Goal: Register for event/course

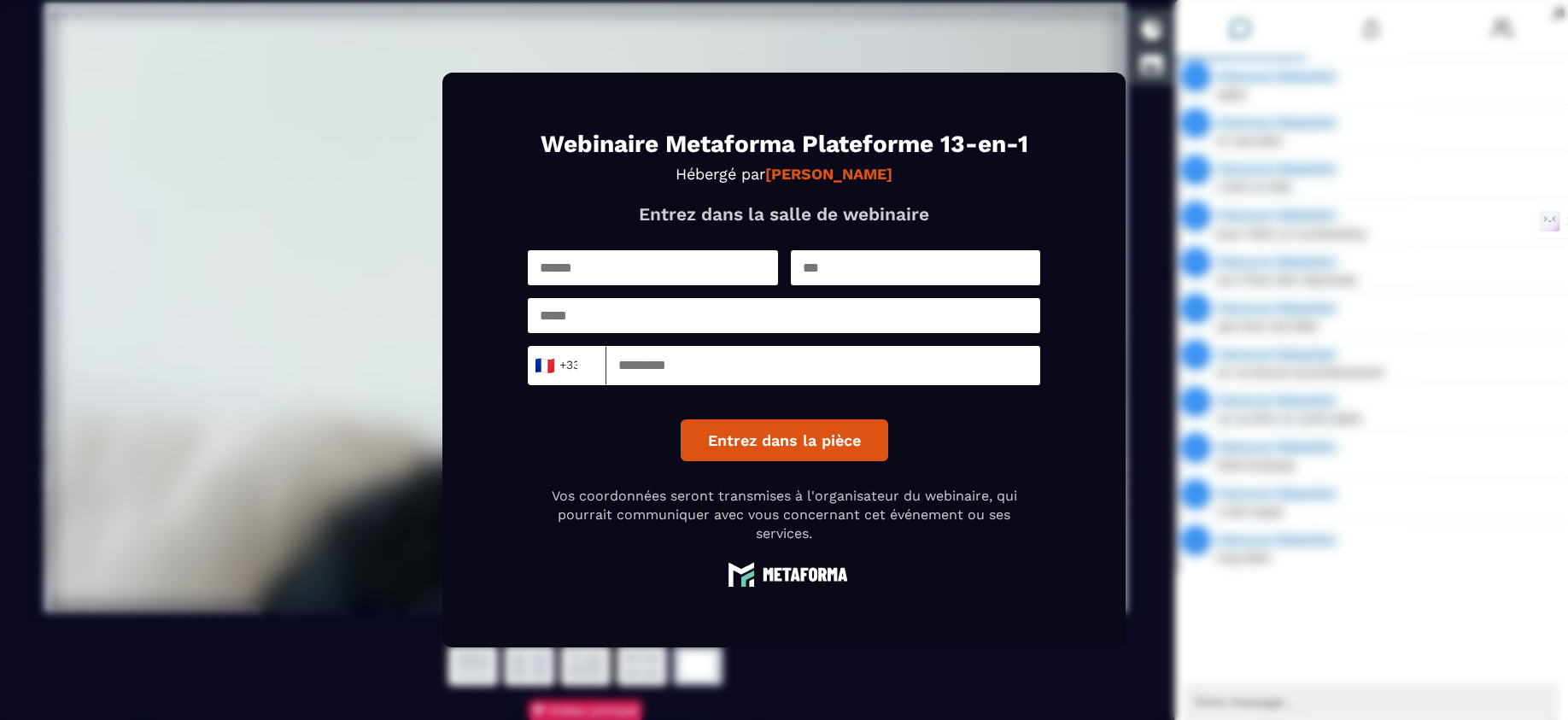
click at [608, 265] on input "text" at bounding box center [653, 268] width 251 height 35
type input "****"
type input "******"
type input "**********"
type input "*********"
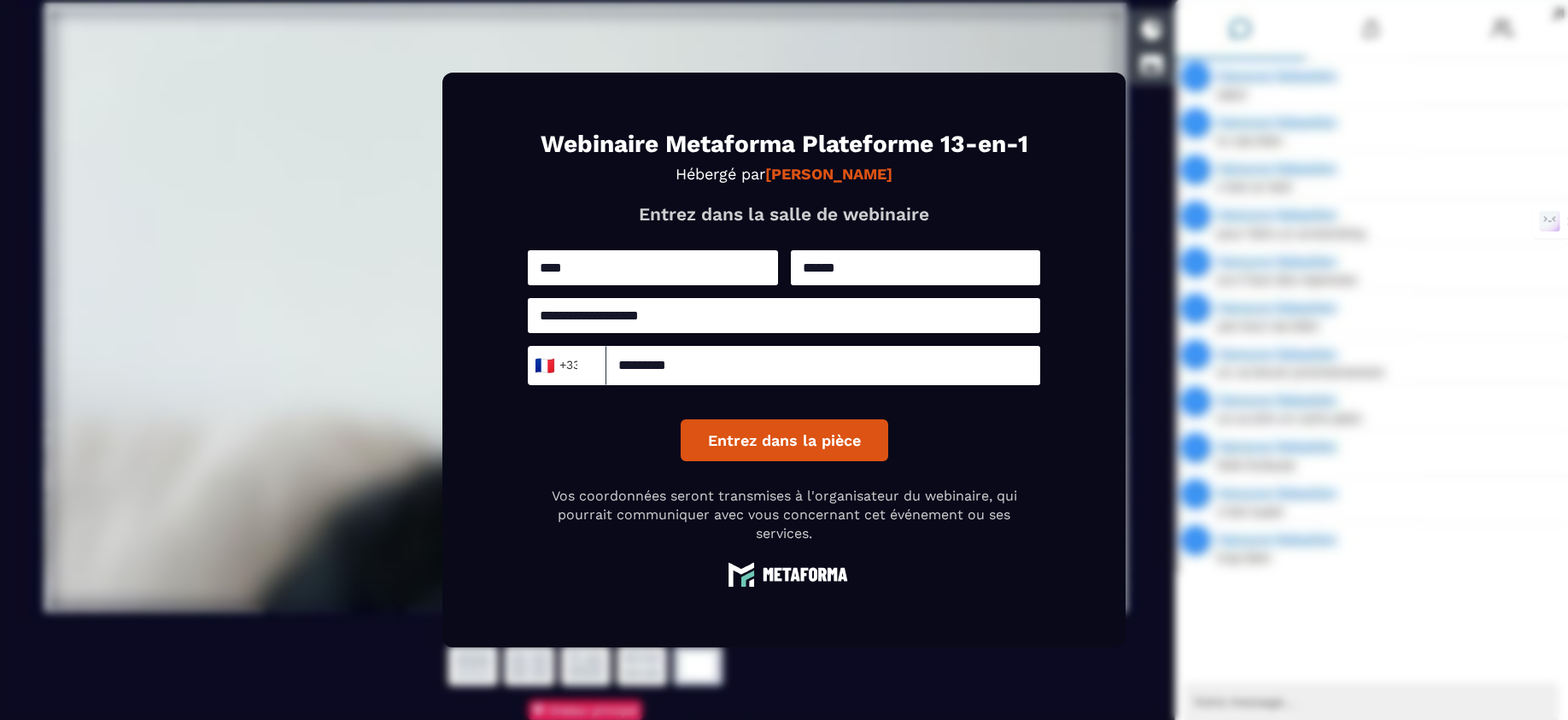
click at [783, 439] on button "Entrez dans la pièce" at bounding box center [784, 440] width 208 height 42
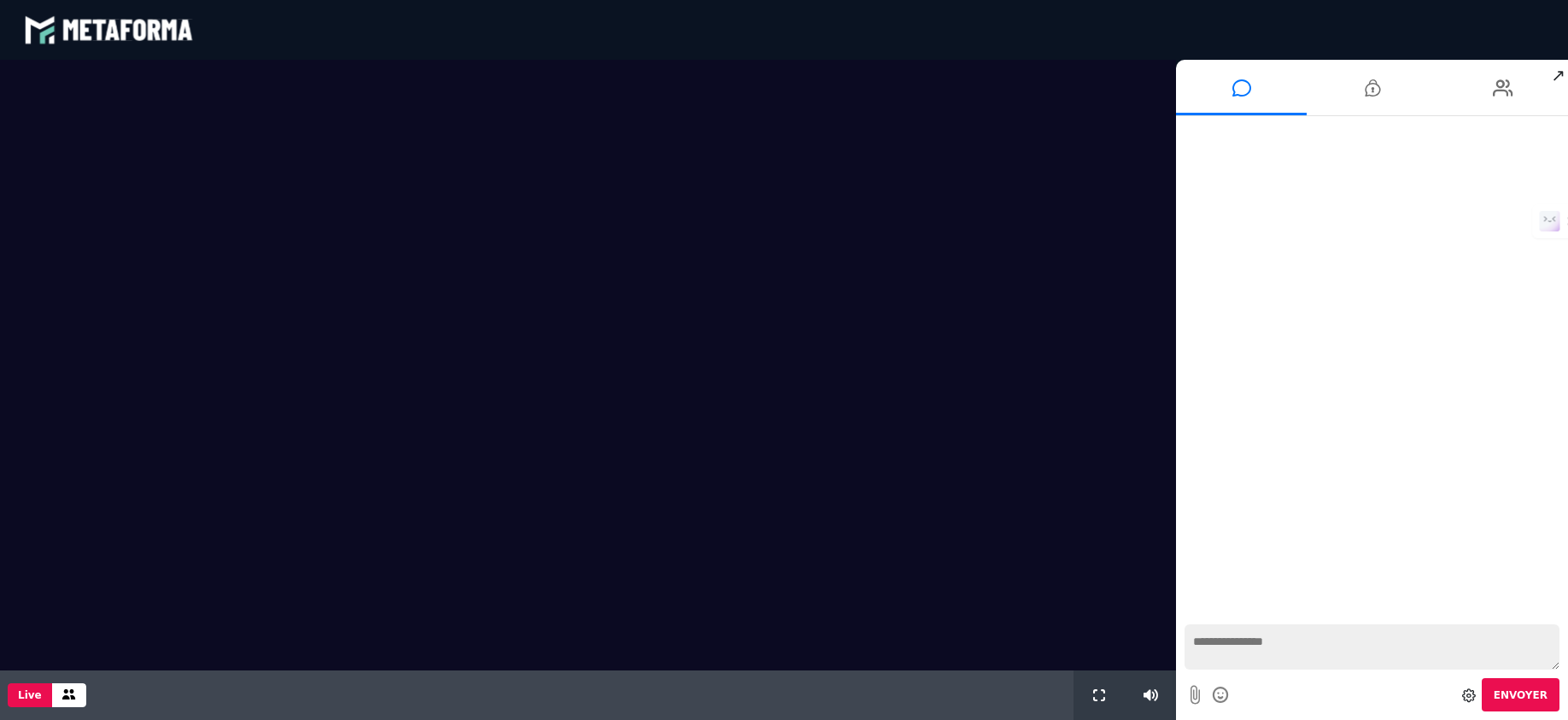
scroll to position [1201, 0]
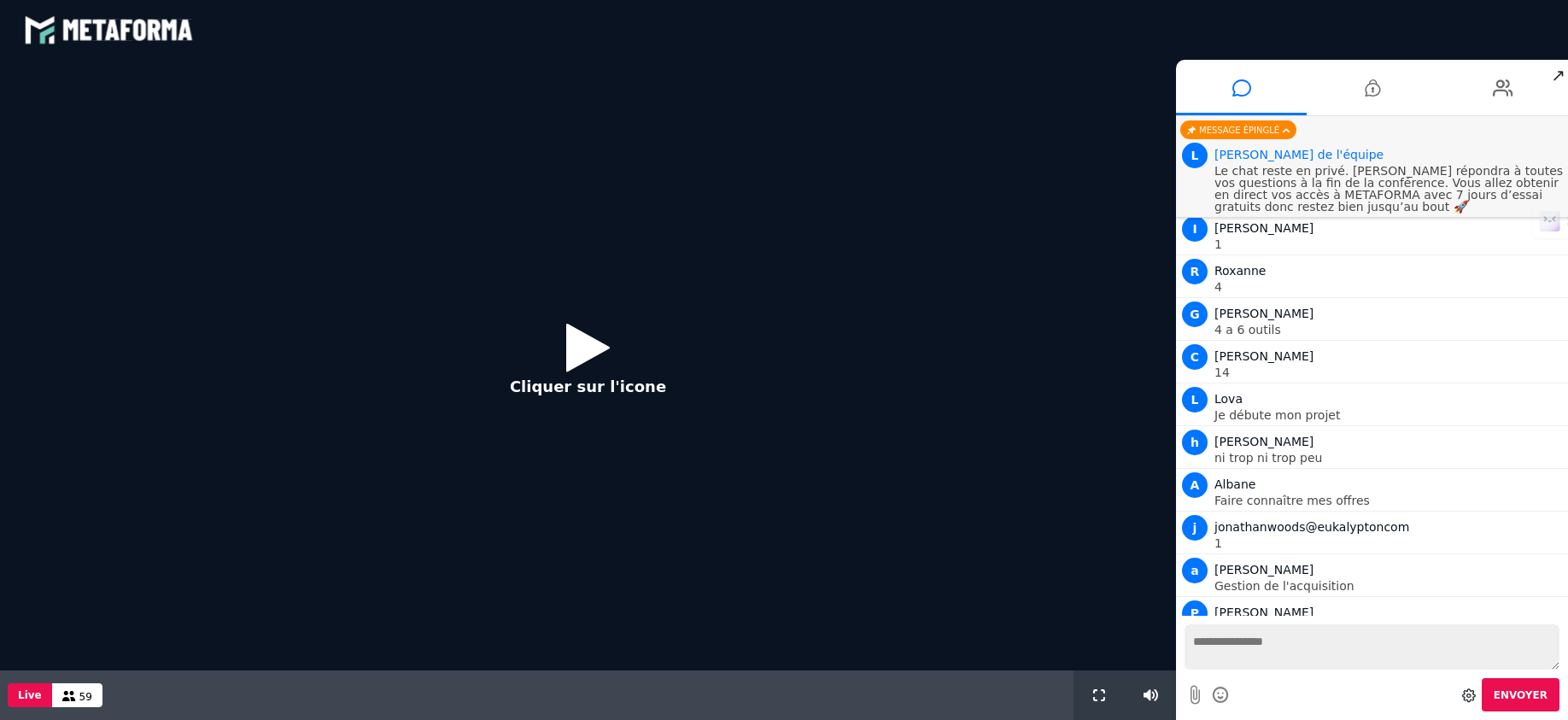
click at [610, 350] on button "Cliquer sur l'icone" at bounding box center [587, 365] width 190 height 110
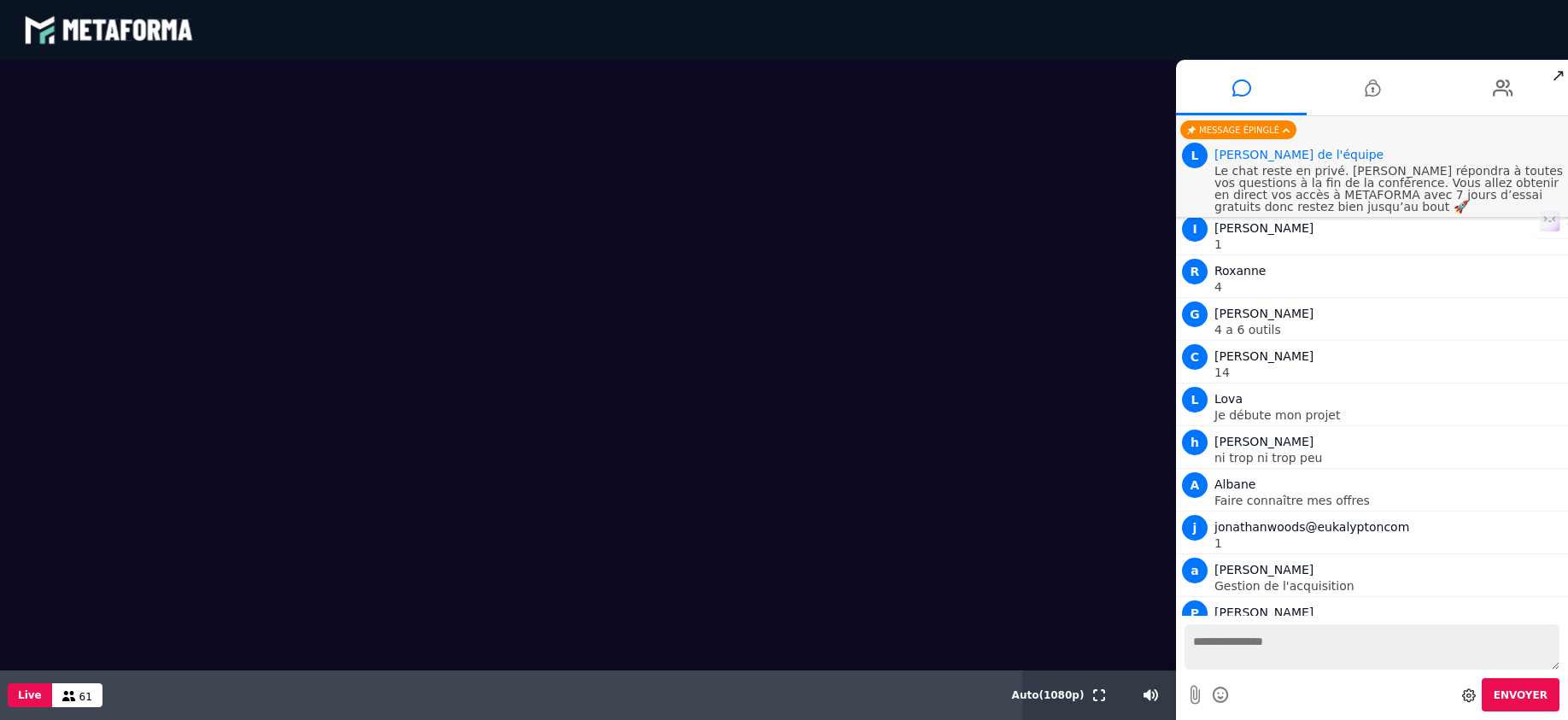
click at [1558, 74] on span "↗" at bounding box center [1558, 75] width 20 height 31
click at [0, 0] on img at bounding box center [0, 0] width 0 height 0
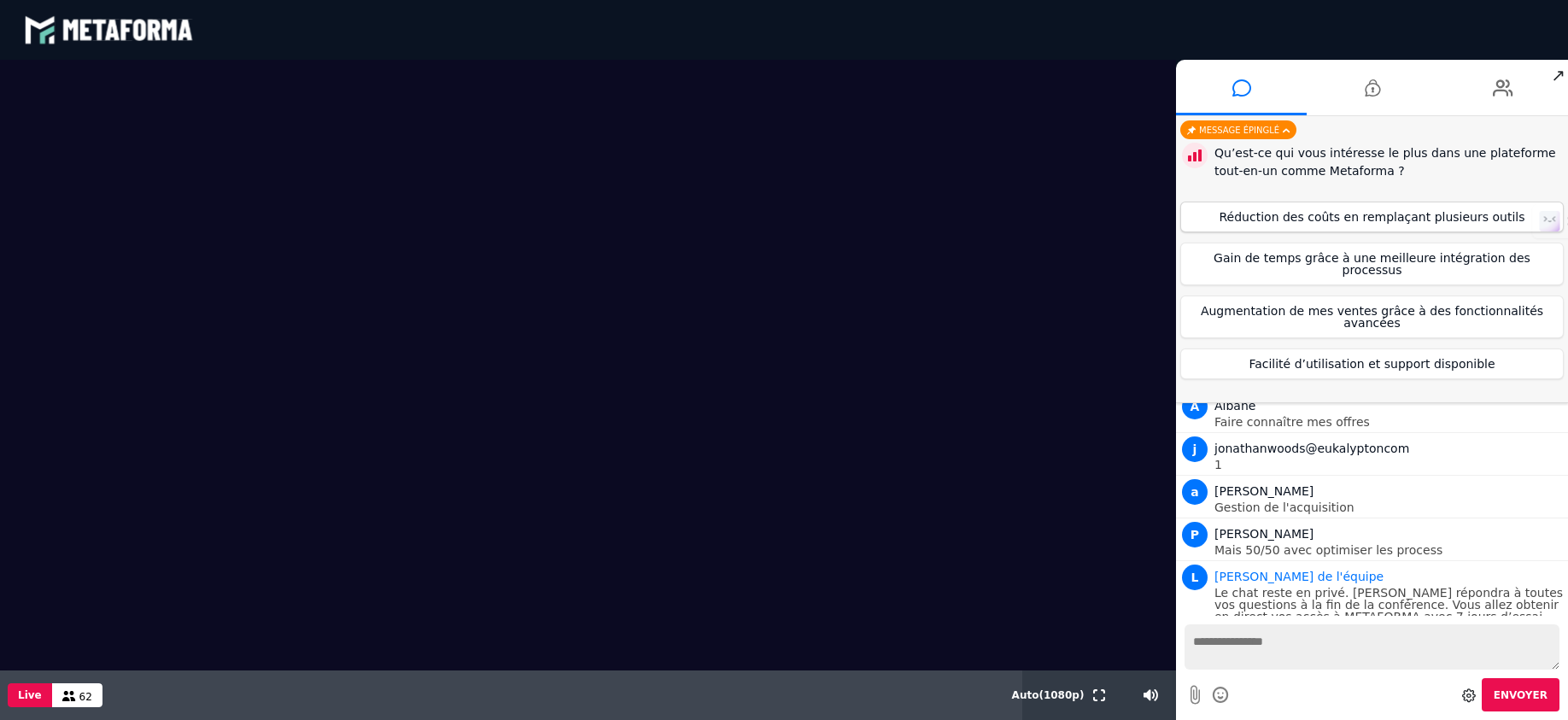
click at [1355, 220] on button "Réduction des coûts en remplaçant plusieurs outils" at bounding box center [1372, 217] width 383 height 31
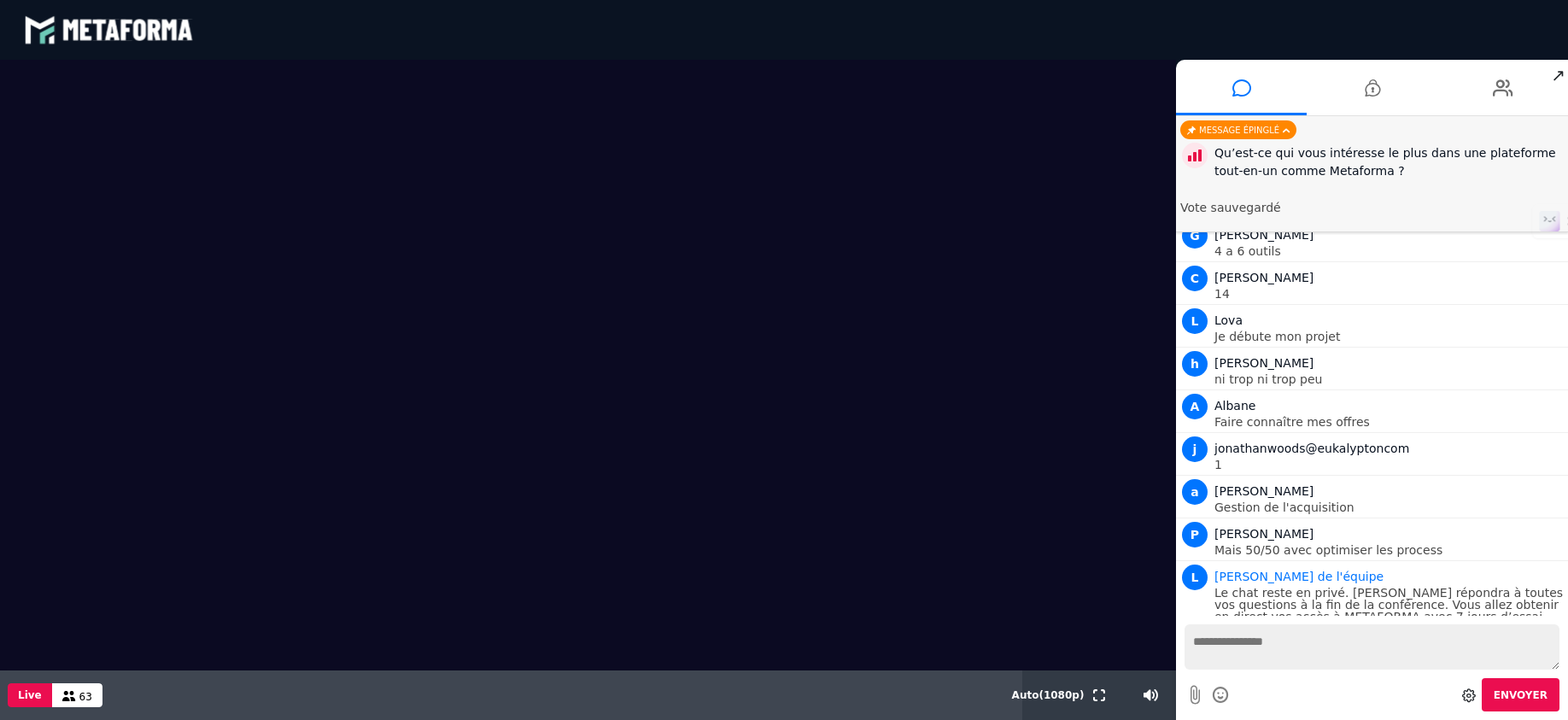
click at [0, 0] on div at bounding box center [0, 0] width 0 height 0
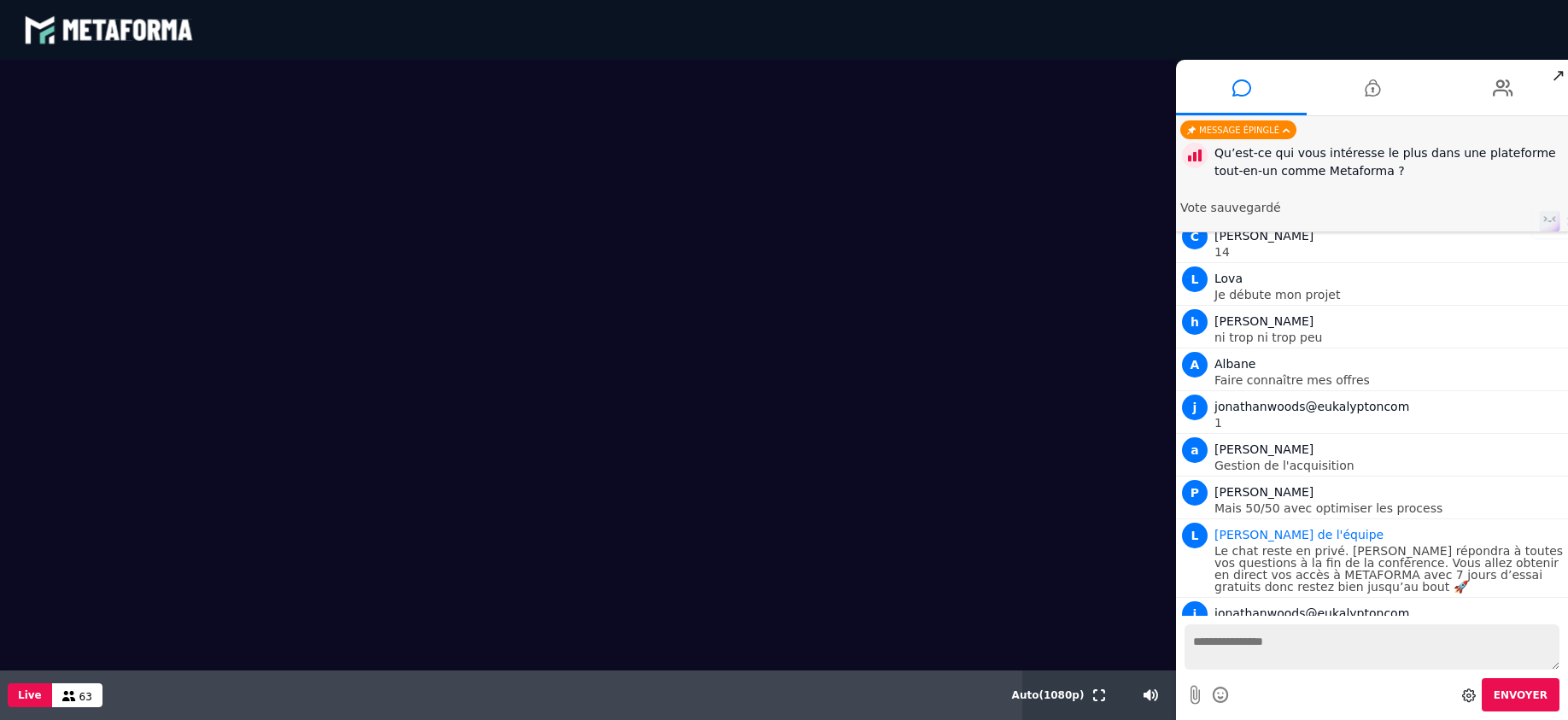
scroll to position [1365, 0]
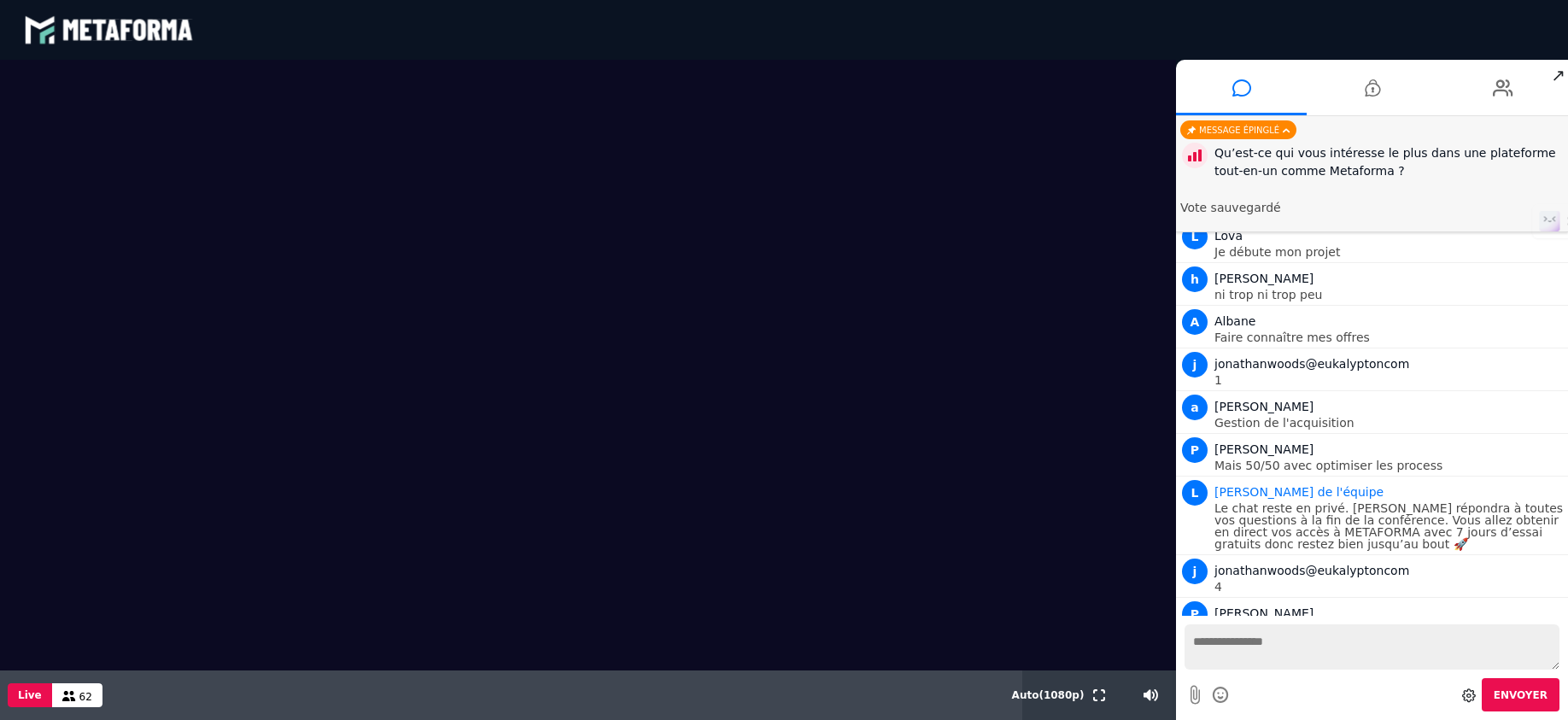
click at [0, 0] on img at bounding box center [0, 0] width 0 height 0
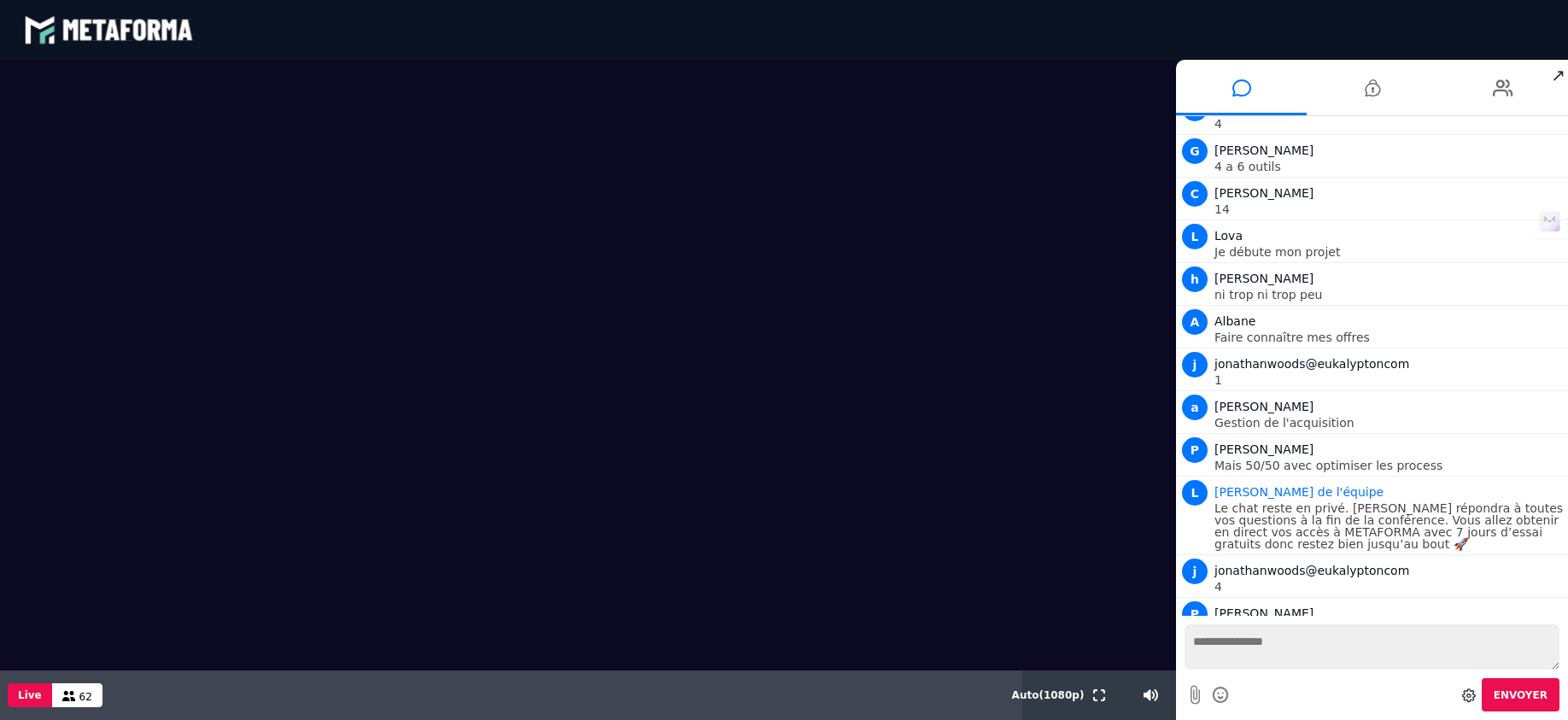
click at [0, 0] on img at bounding box center [0, 0] width 0 height 0
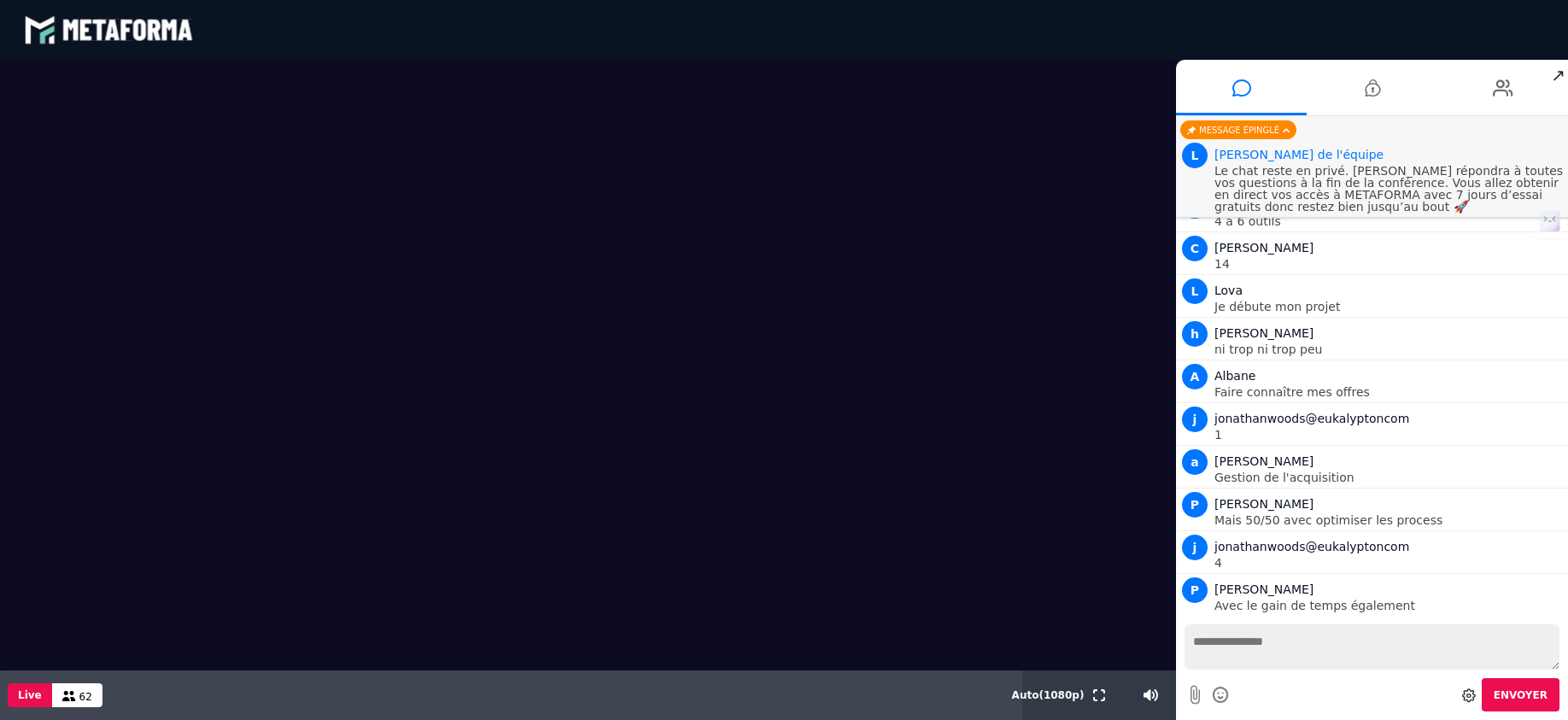
scroll to position [1287, 0]
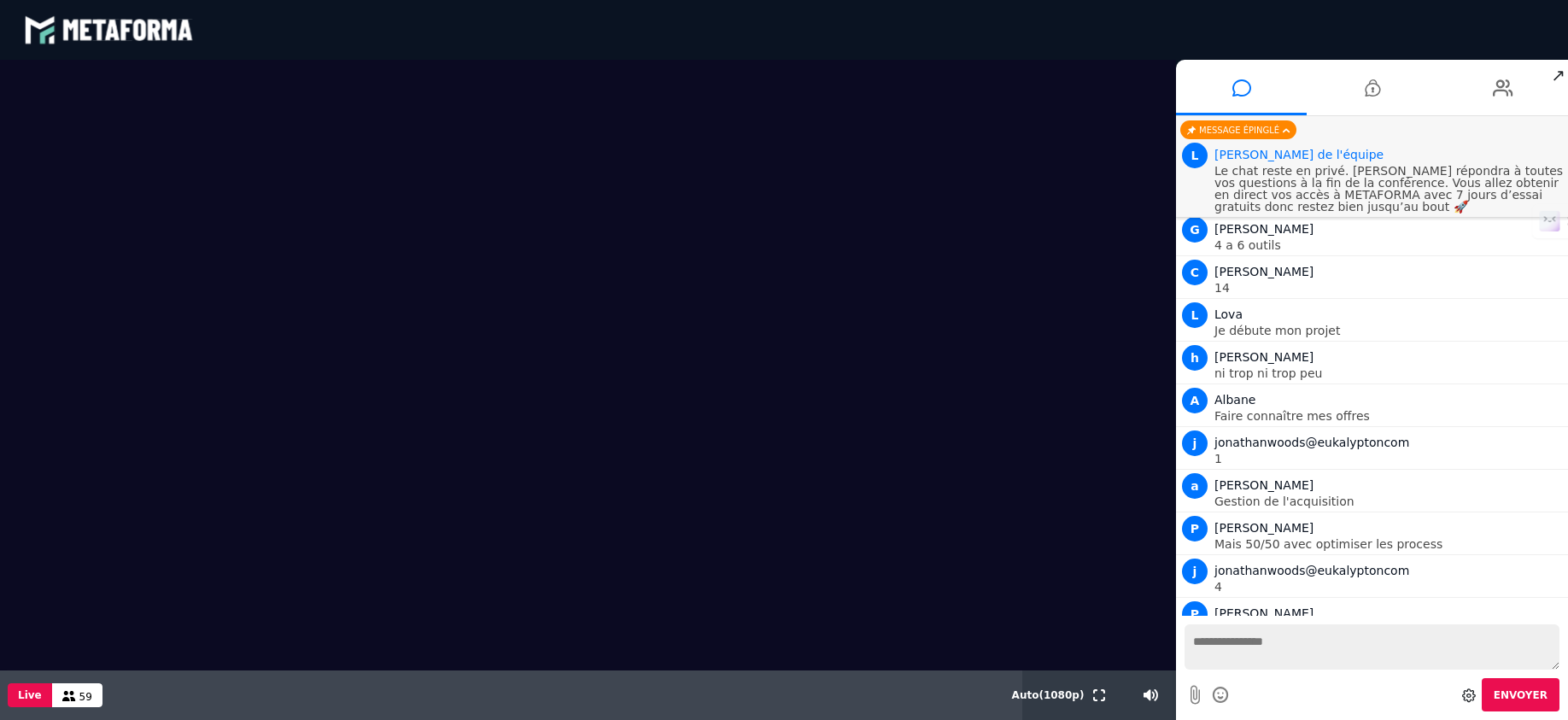
click at [0, 0] on img at bounding box center [0, 0] width 0 height 0
click at [1300, 661] on textarea at bounding box center [1372, 647] width 375 height 46
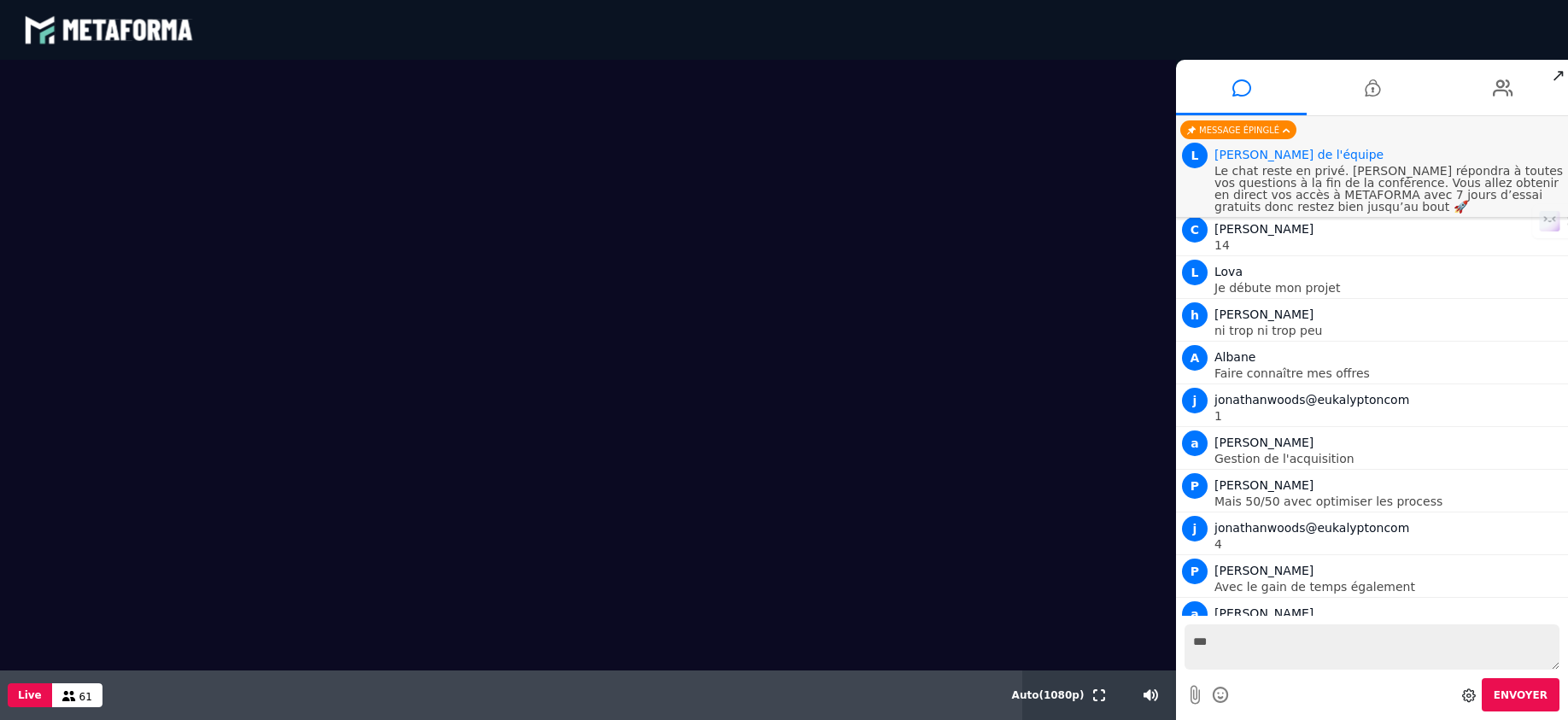
type textarea "***"
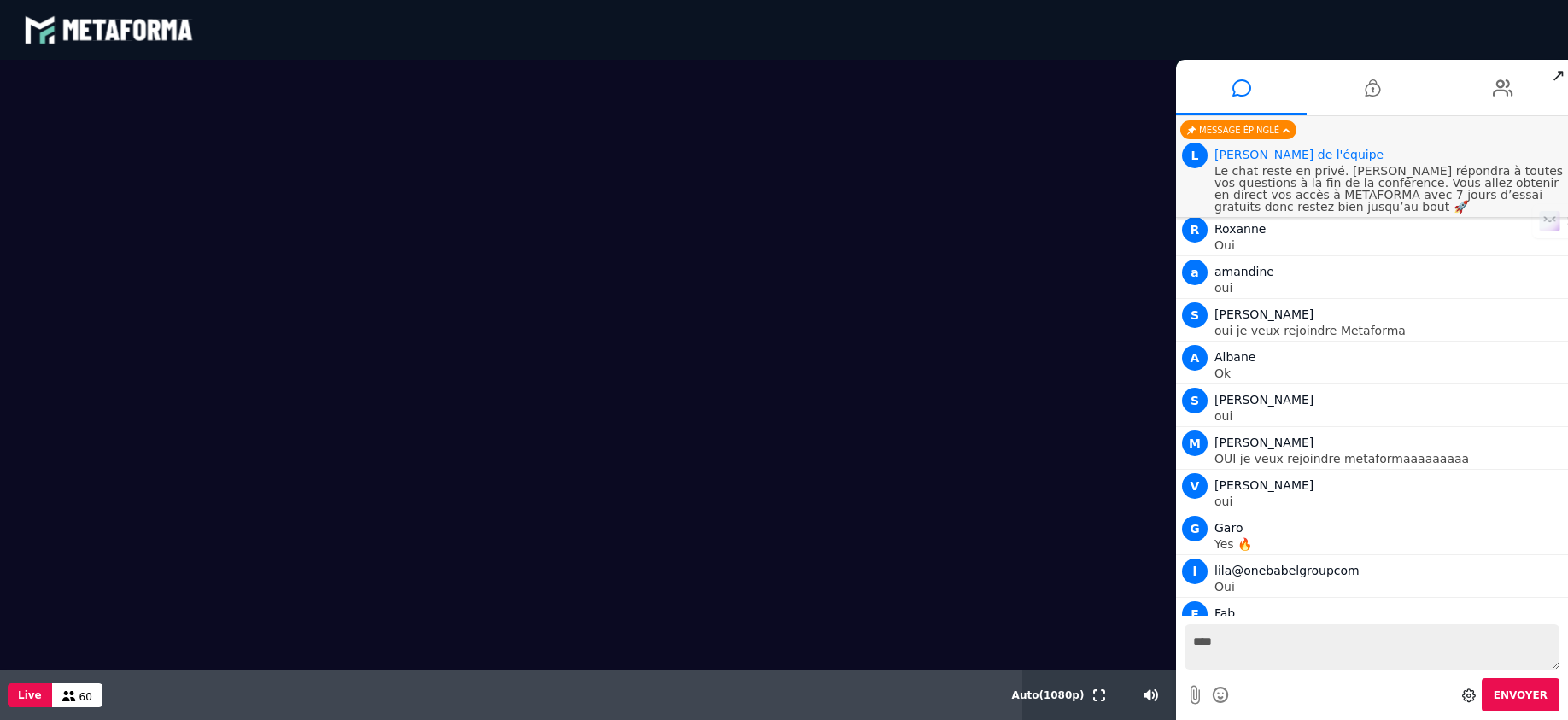
scroll to position [2140, 0]
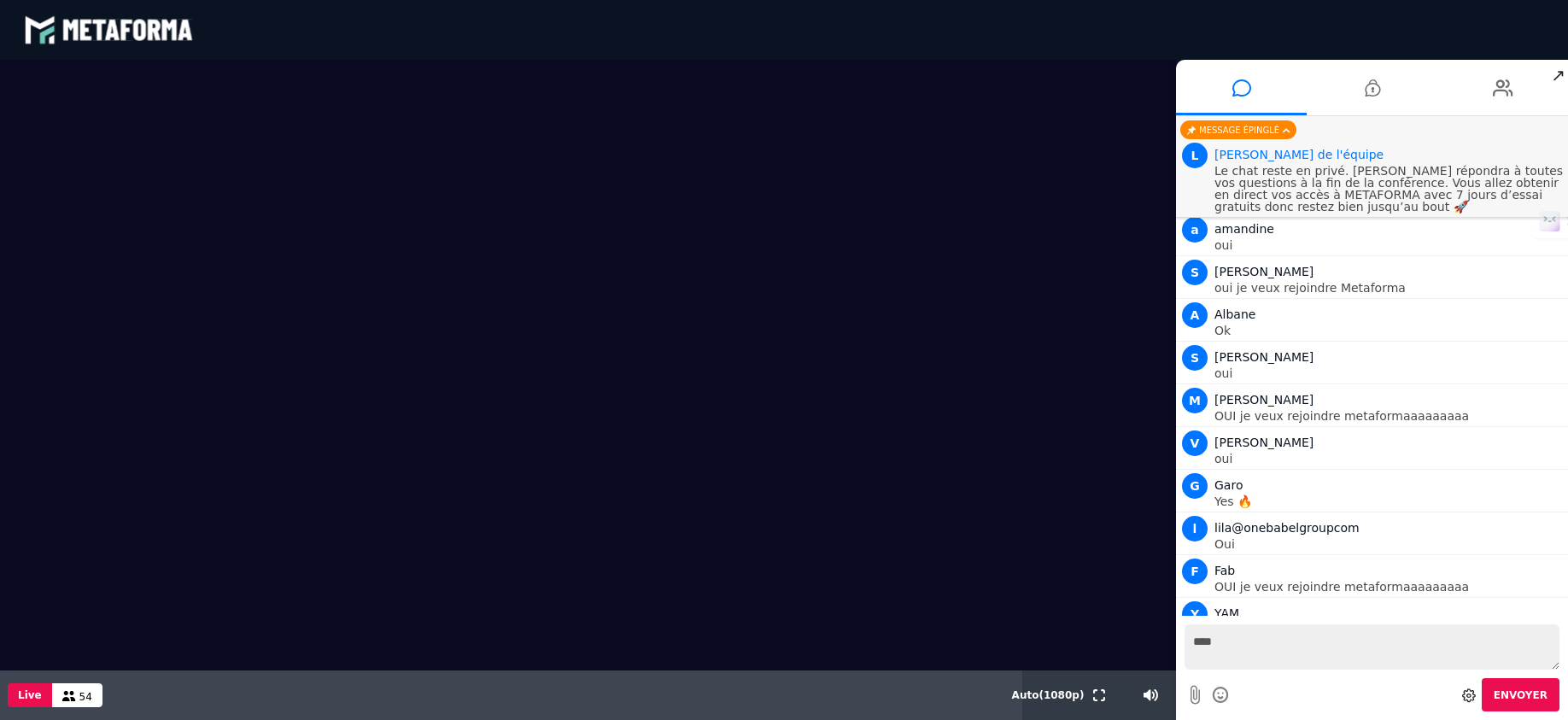
click at [369, 339] on video at bounding box center [588, 364] width 1176 height 611
drag, startPoint x: 1146, startPoint y: 698, endPoint x: 1118, endPoint y: 703, distance: 28.4
click at [1118, 698] on input "range" at bounding box center [1134, 695] width 73 height 4
click at [0, 0] on img at bounding box center [0, 0] width 0 height 0
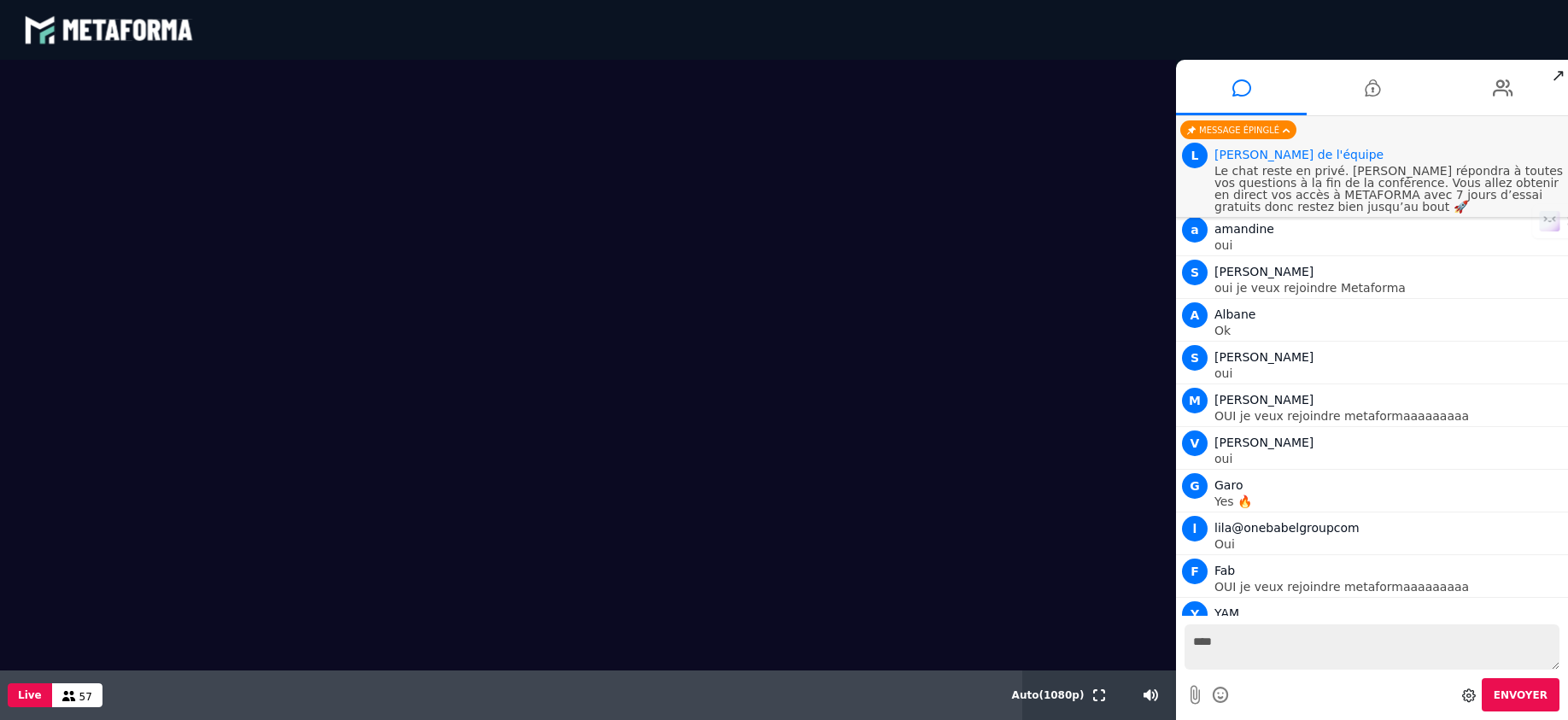
click at [0, 0] on img at bounding box center [0, 0] width 0 height 0
click at [1089, 698] on icon at bounding box center [1088, 695] width 15 height 12
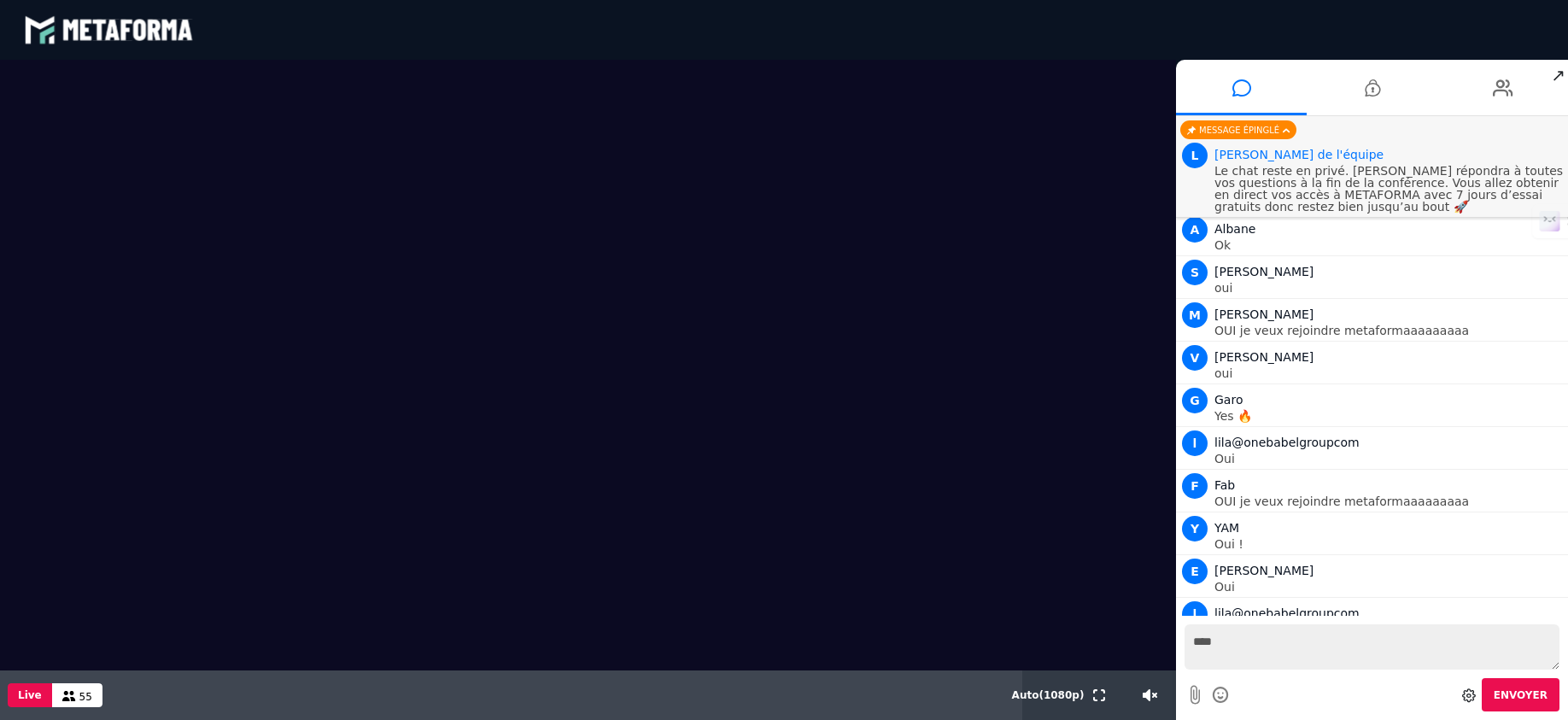
scroll to position [2269, 0]
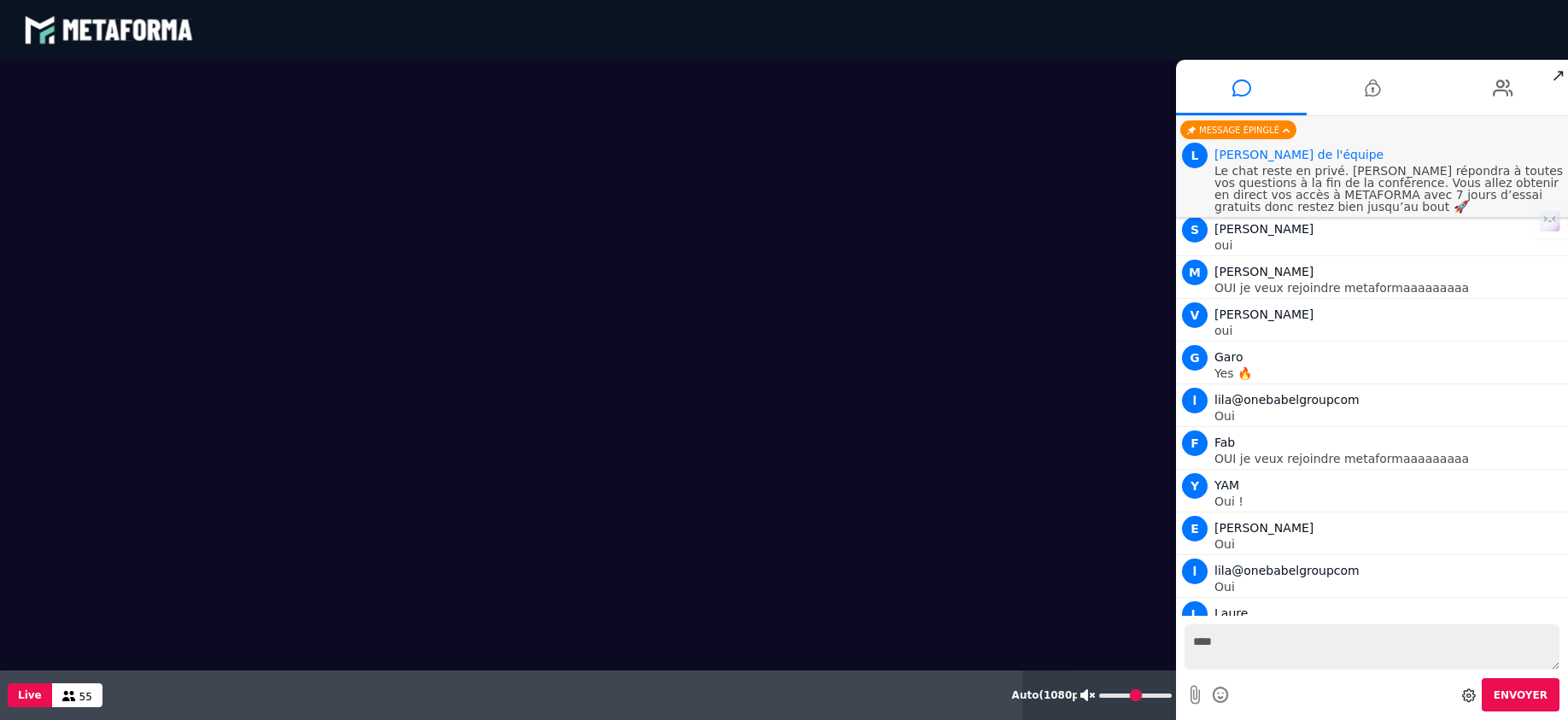
click at [1147, 702] on div at bounding box center [1126, 695] width 99 height 50
click at [1120, 695] on input "range" at bounding box center [1134, 695] width 73 height 4
click at [1143, 694] on input "range" at bounding box center [1134, 695] width 73 height 4
click at [1086, 693] on icon at bounding box center [1088, 695] width 15 height 12
type input "*"
